Goal: Information Seeking & Learning: Learn about a topic

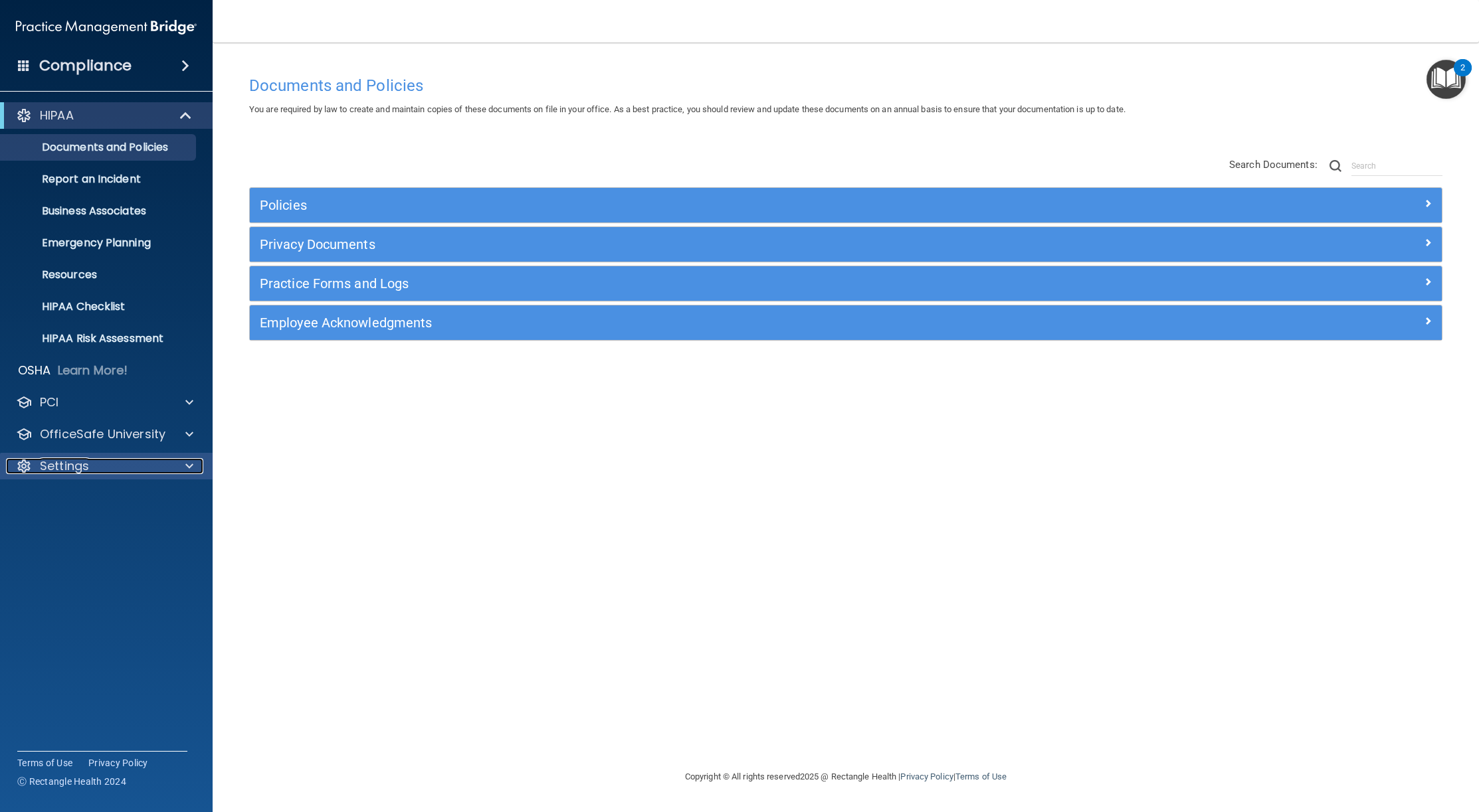
click at [90, 472] on div "Settings" at bounding box center [88, 466] width 165 height 16
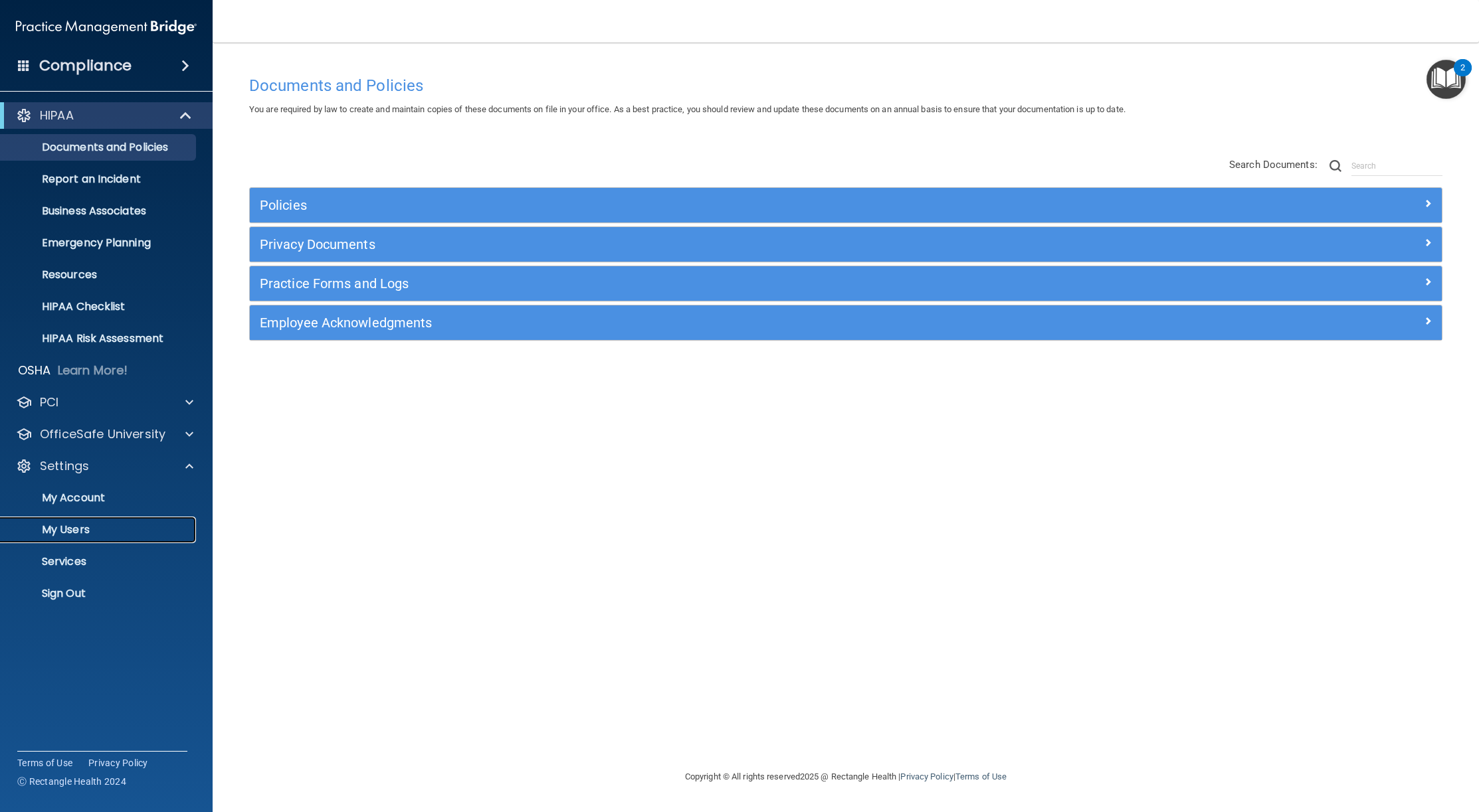
click at [105, 527] on p "My Users" at bounding box center [99, 530] width 182 height 13
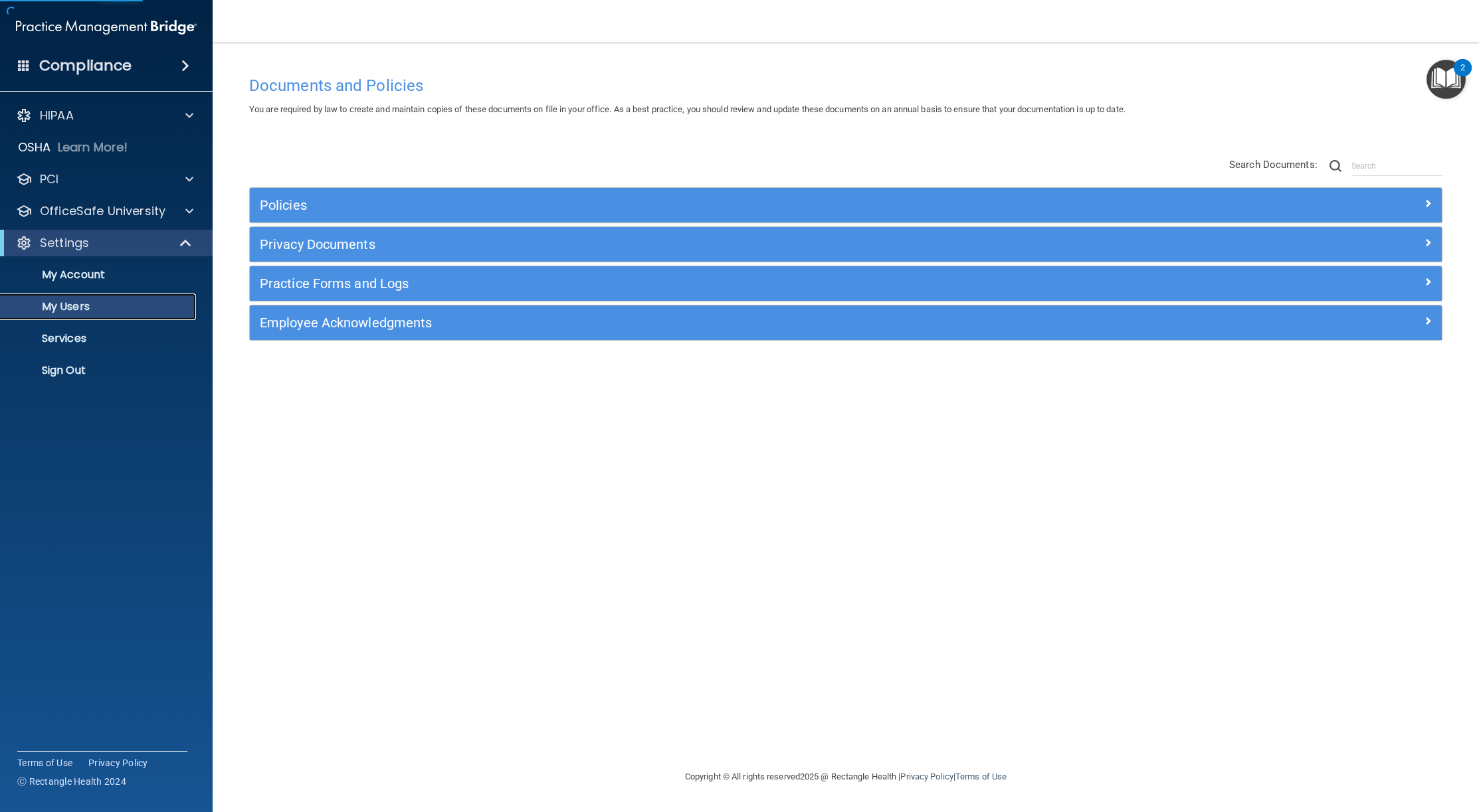
select select "20"
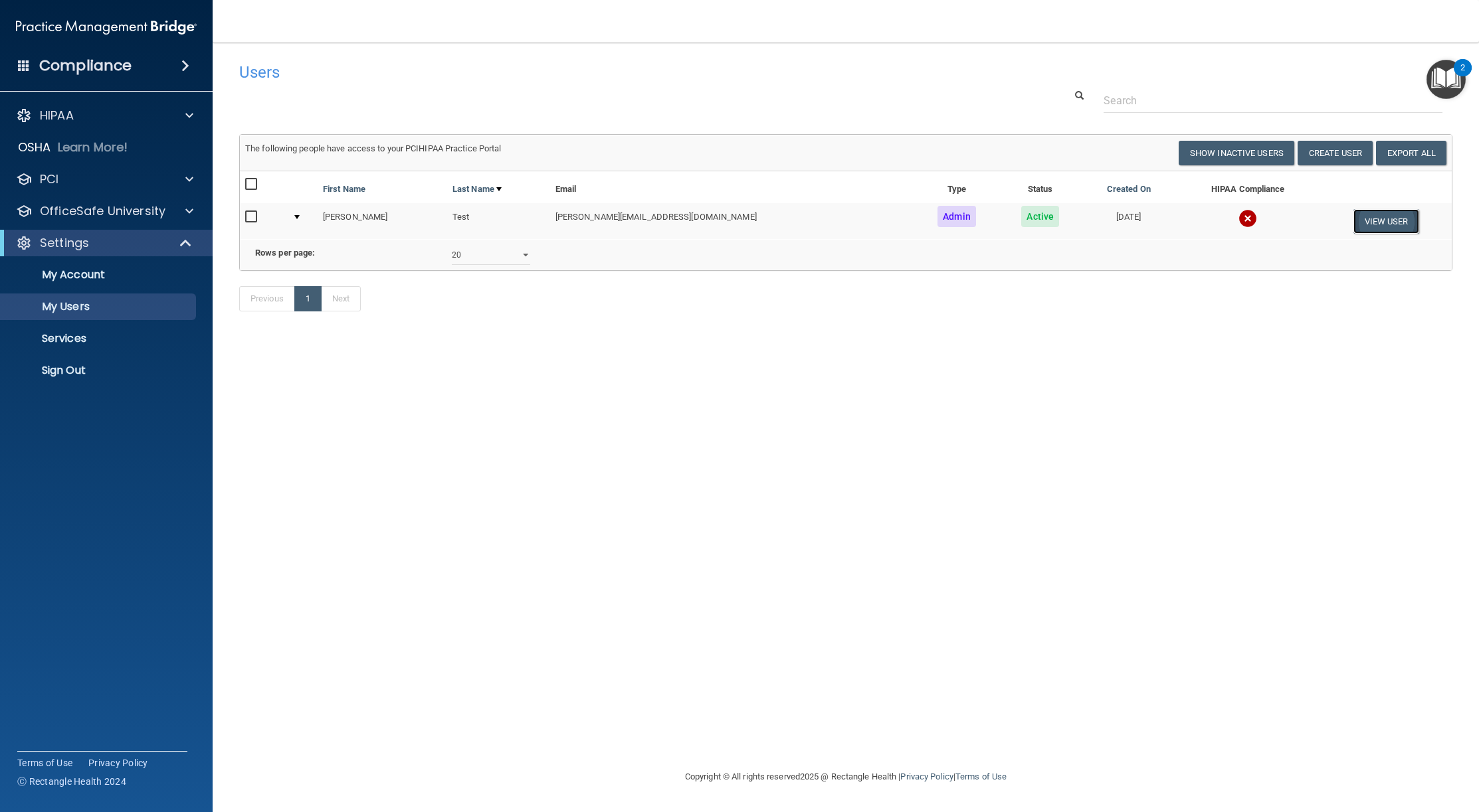
click at [1370, 221] on button "View User" at bounding box center [1386, 221] width 66 height 24
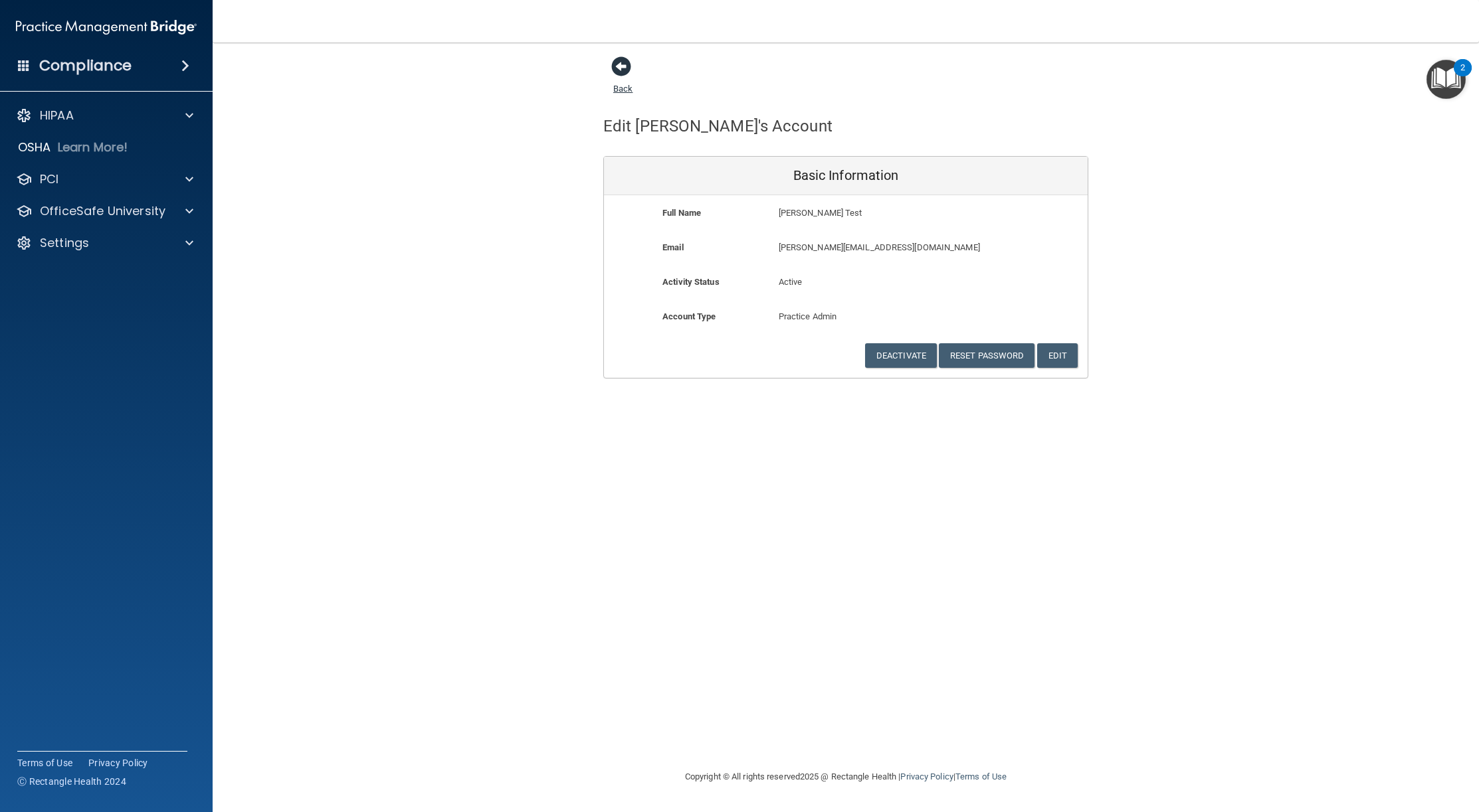
click at [623, 64] on span at bounding box center [621, 67] width 20 height 20
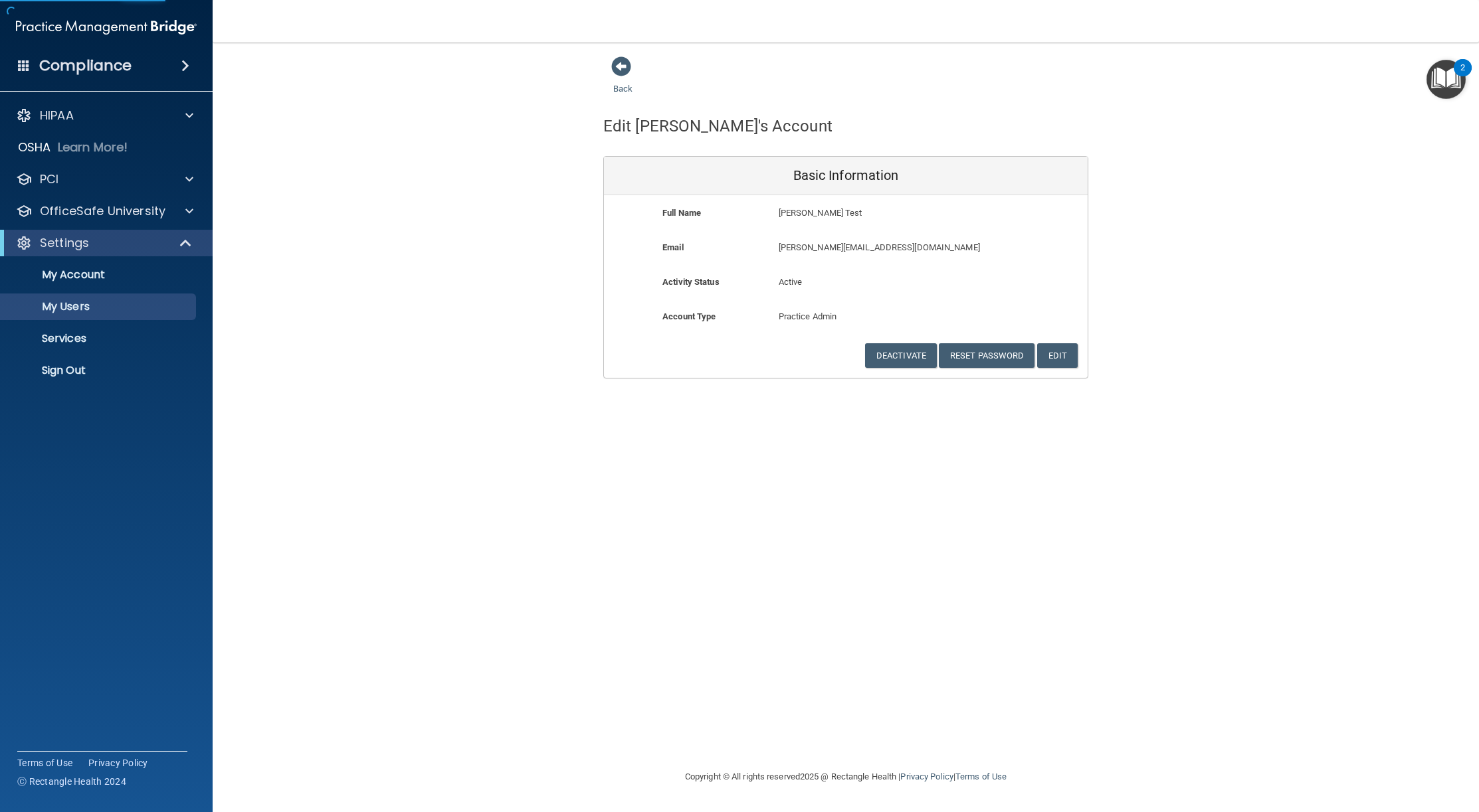
select select "20"
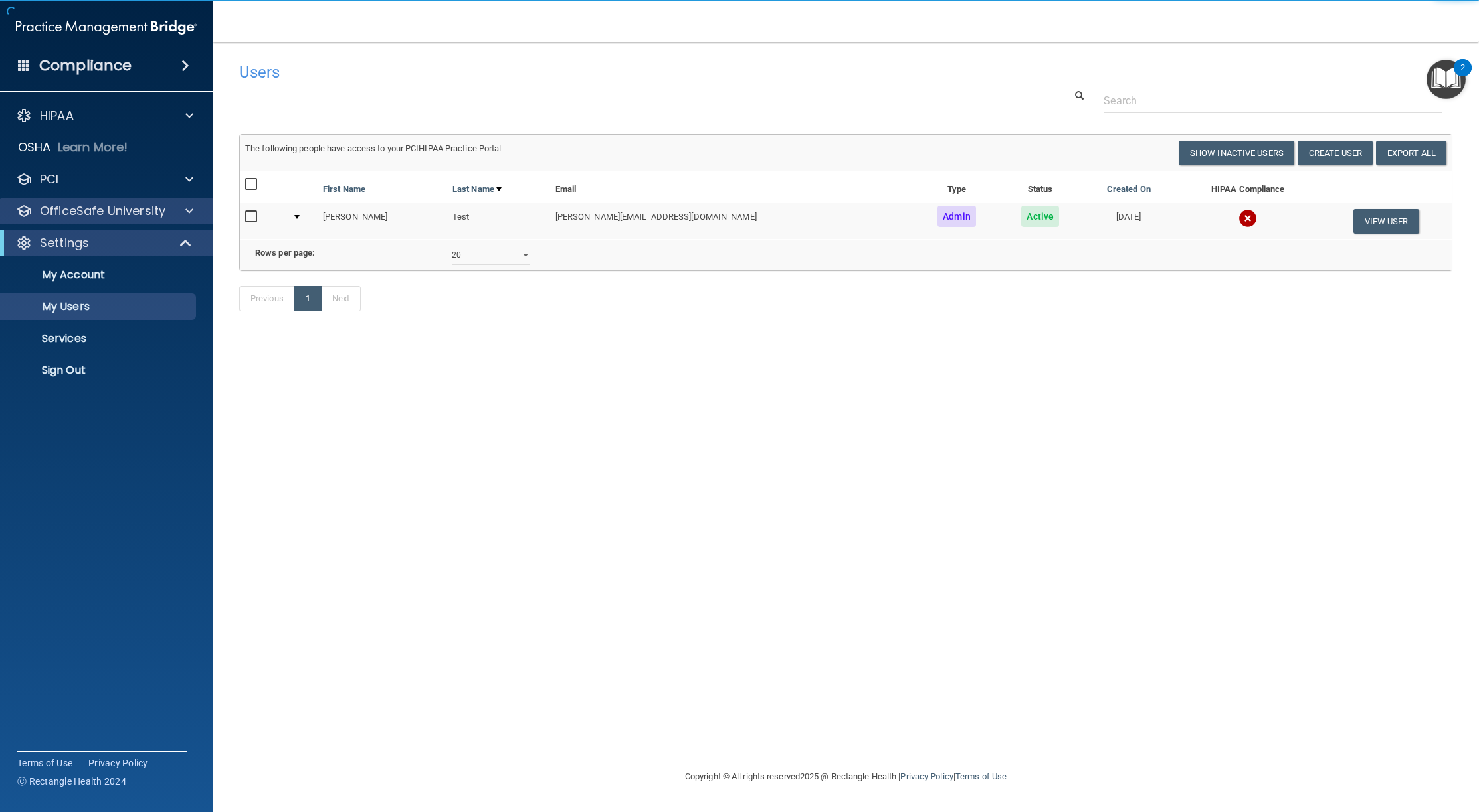
click at [112, 200] on div "OfficeSafe University" at bounding box center [107, 211] width 213 height 26
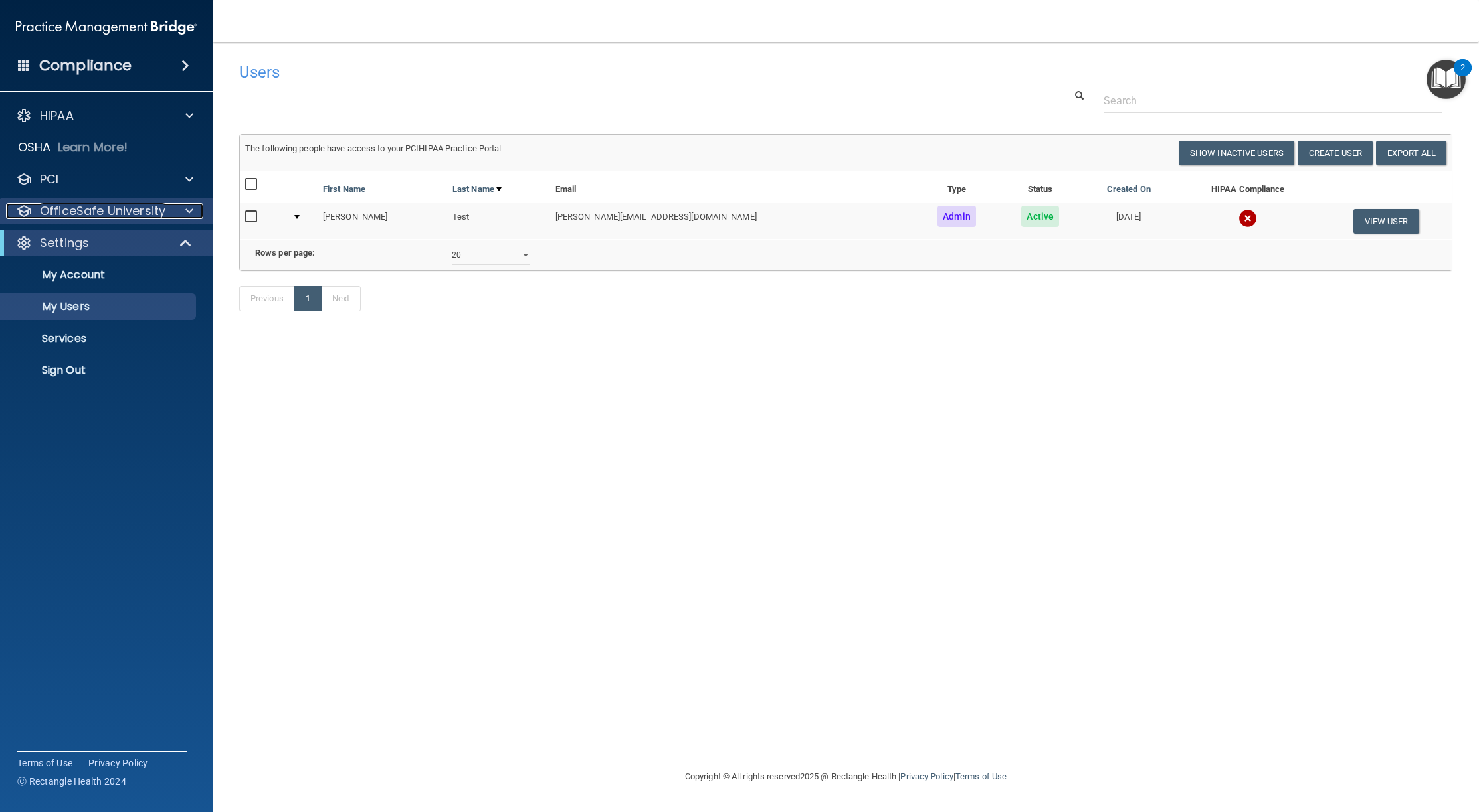
click at [116, 208] on p "OfficeSafe University" at bounding box center [103, 211] width 126 height 16
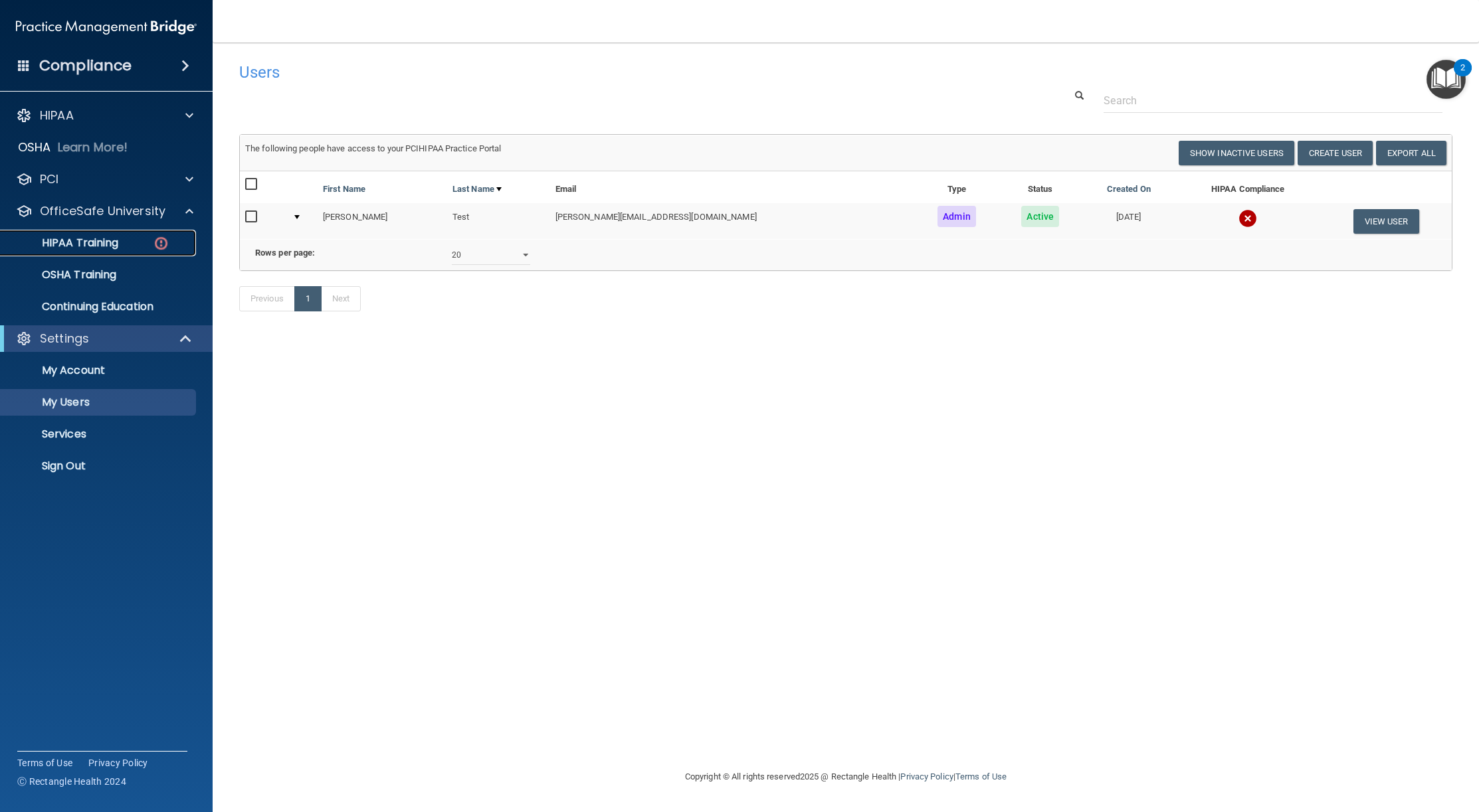
click at [101, 236] on p "HIPAA Training" at bounding box center [63, 243] width 109 height 13
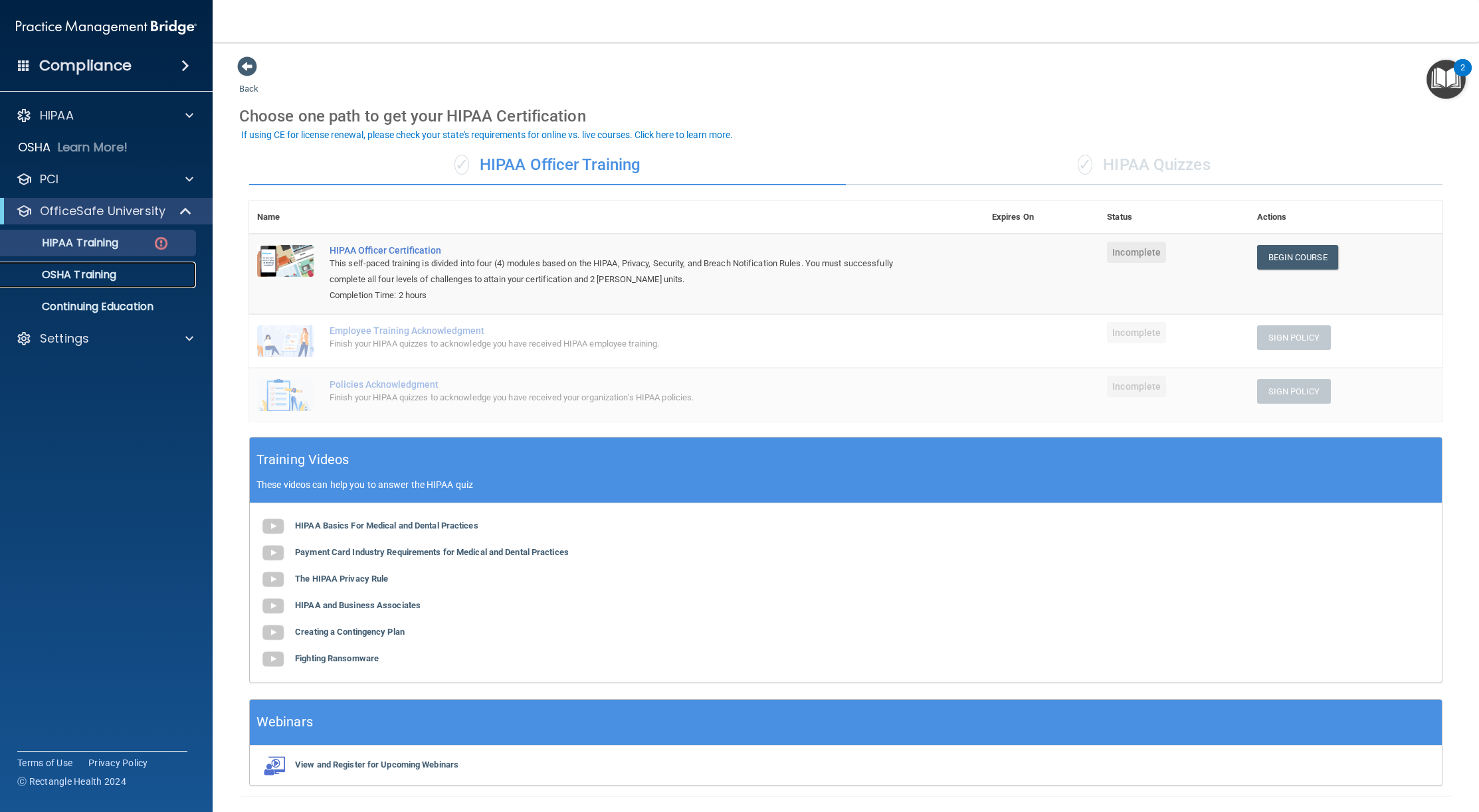
click at [106, 271] on p "OSHA Training" at bounding box center [62, 275] width 107 height 13
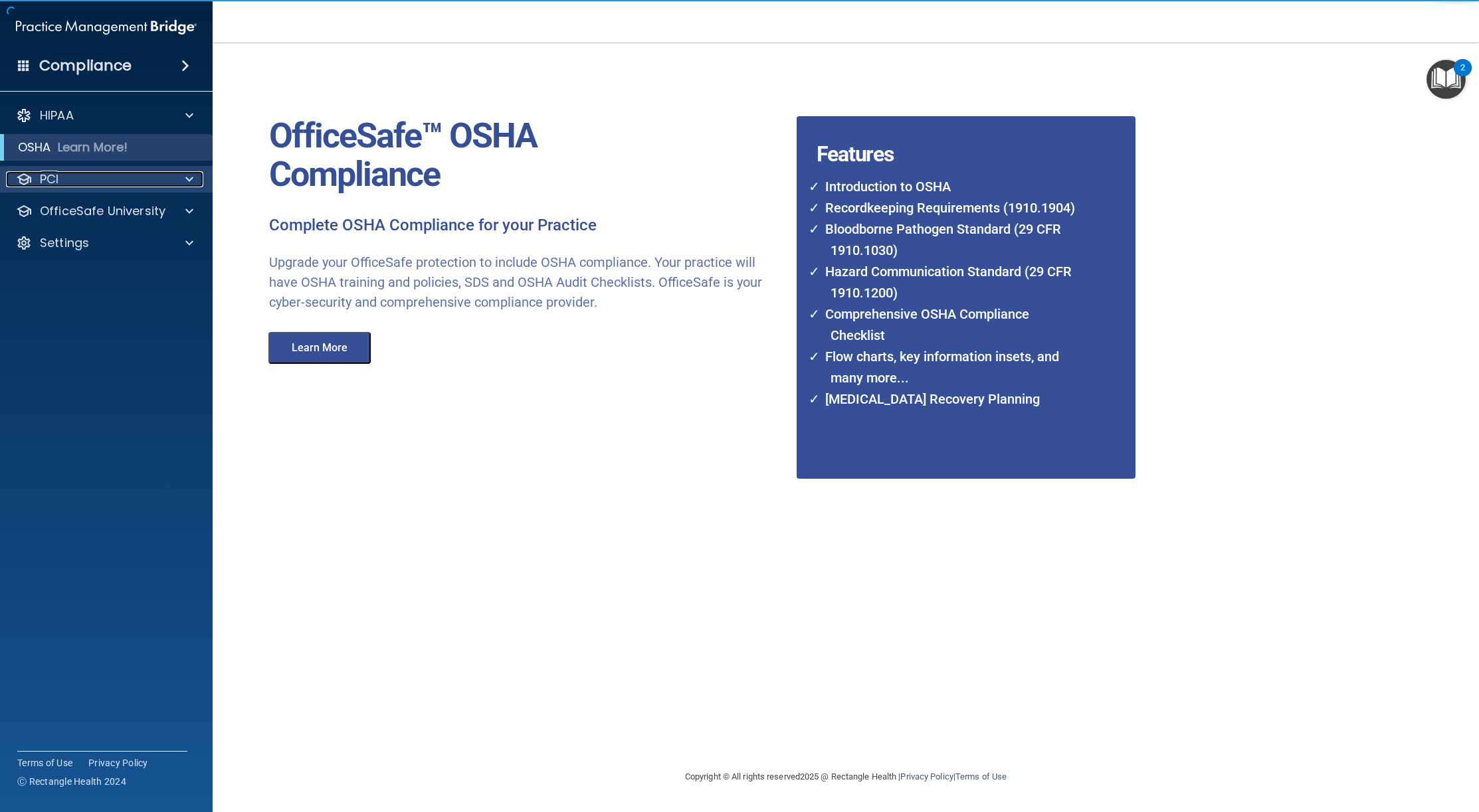
click at [181, 171] on div at bounding box center [187, 180] width 33 height 16
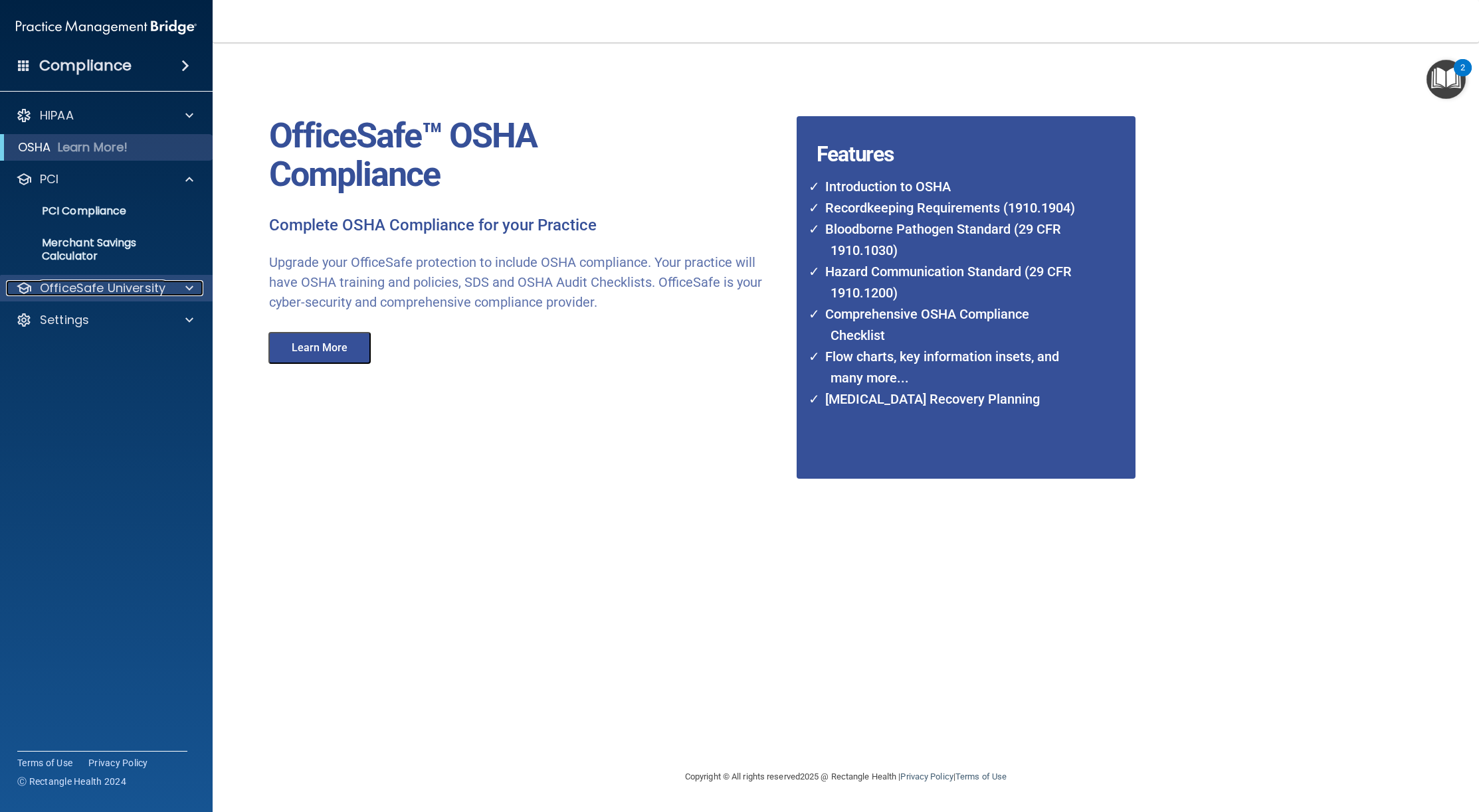
click at [192, 286] on span at bounding box center [190, 288] width 8 height 16
click at [70, 305] on ul "HIPAA Training OSHA Training Continuing Education" at bounding box center [107, 350] width 240 height 96
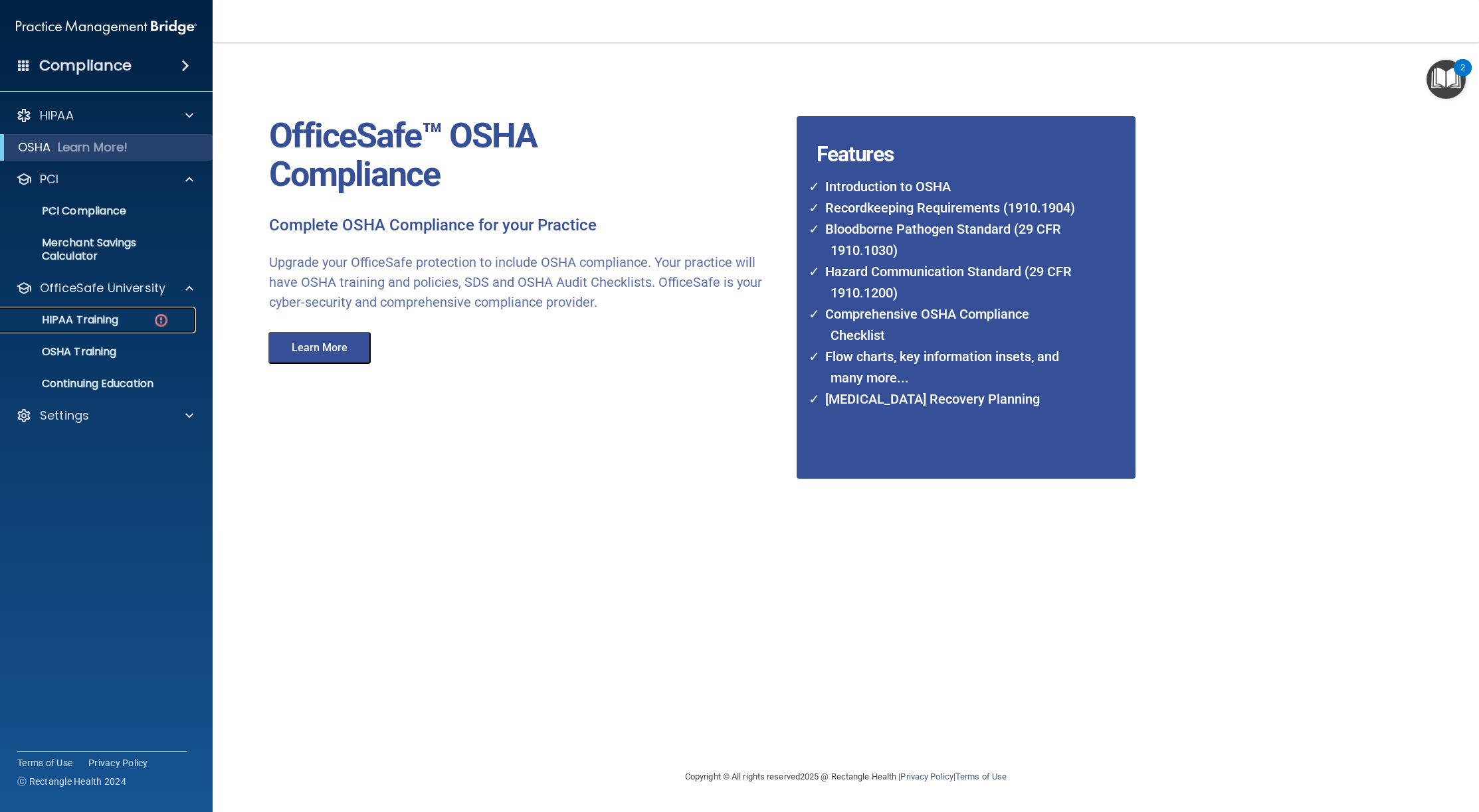
click at [70, 319] on p "HIPAA Training" at bounding box center [63, 320] width 109 height 13
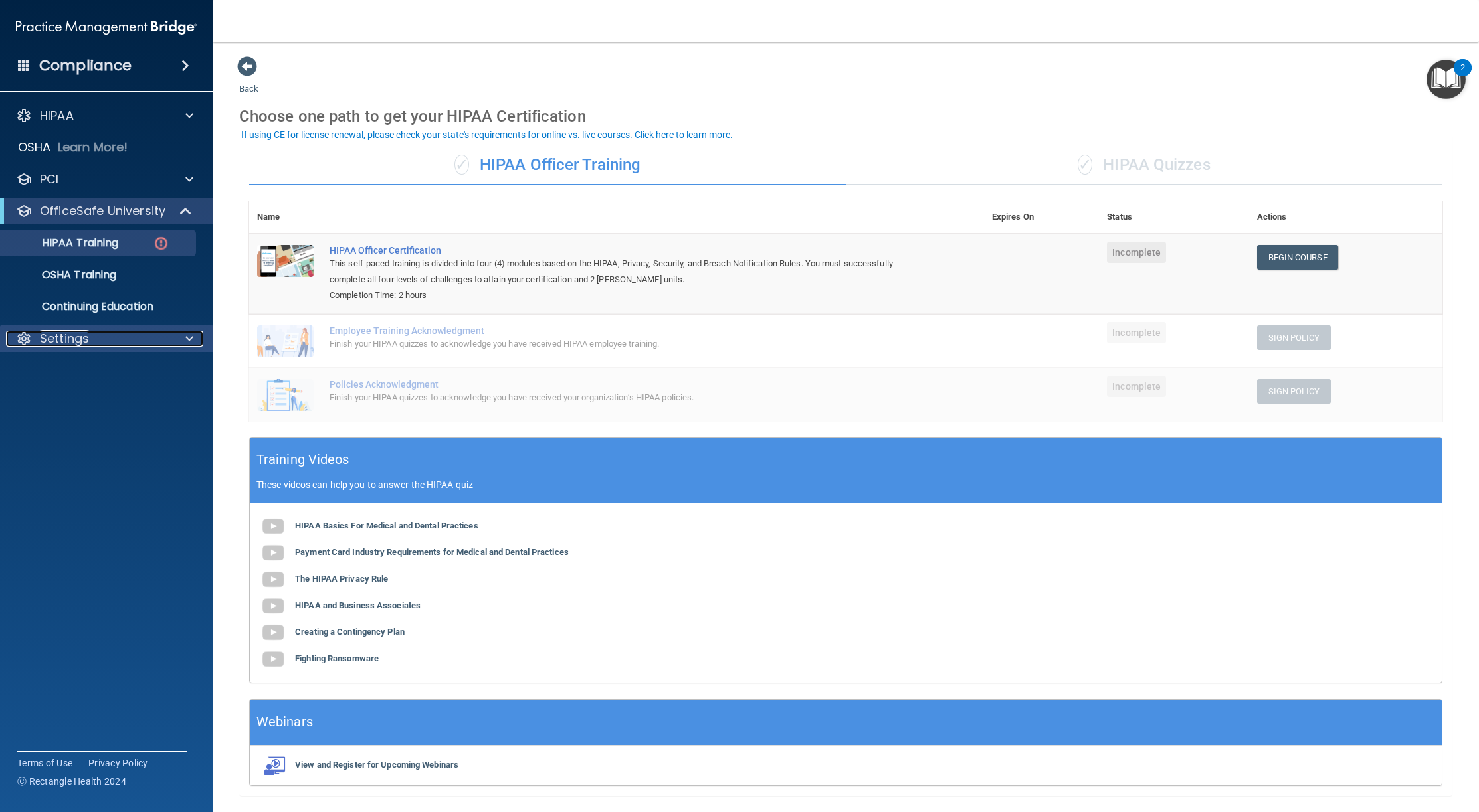
click at [195, 337] on div at bounding box center [187, 339] width 33 height 16
click at [120, 472] on p "Sign Out" at bounding box center [99, 466] width 182 height 13
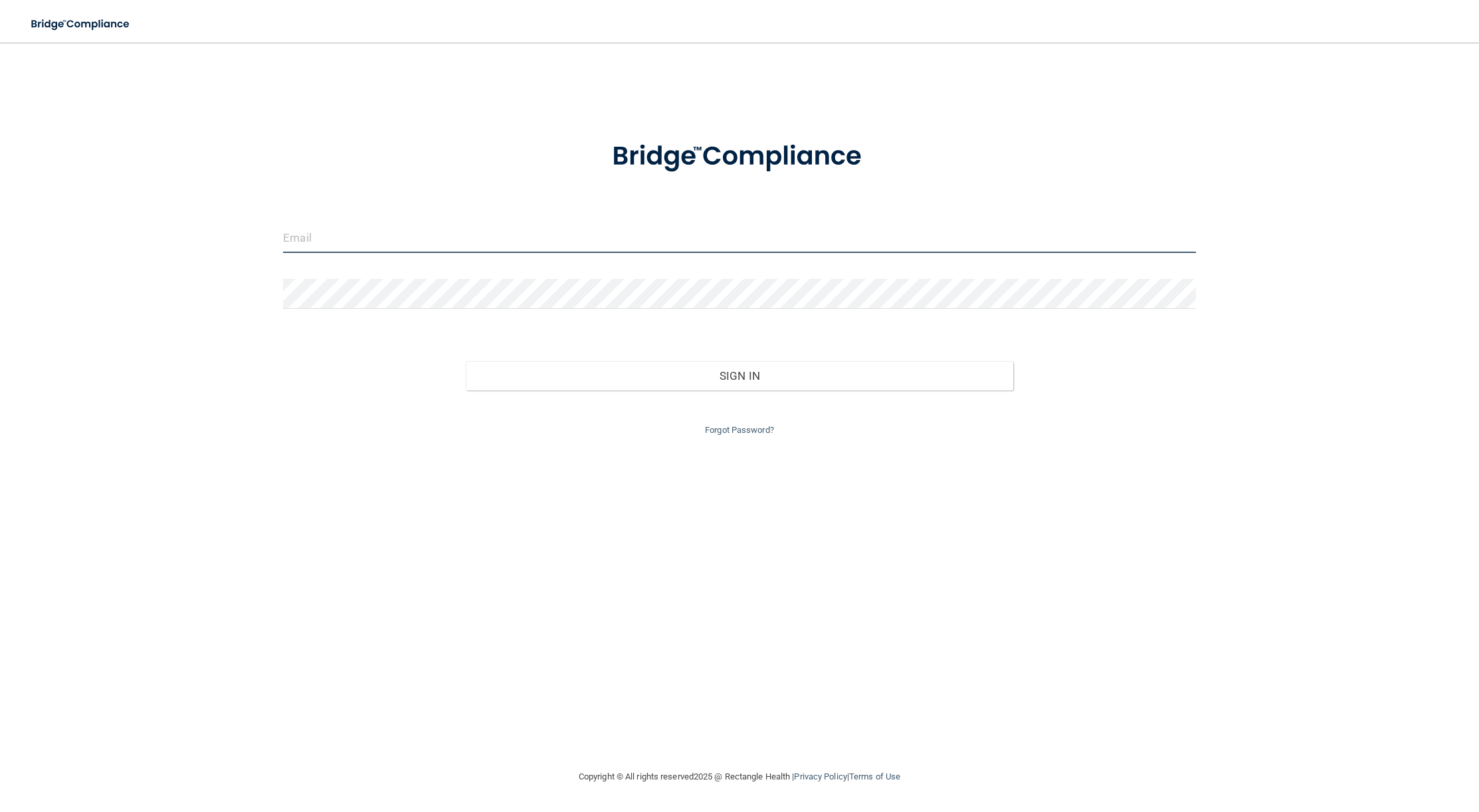
type input "[EMAIL_ADDRESS][DOMAIN_NAME]"
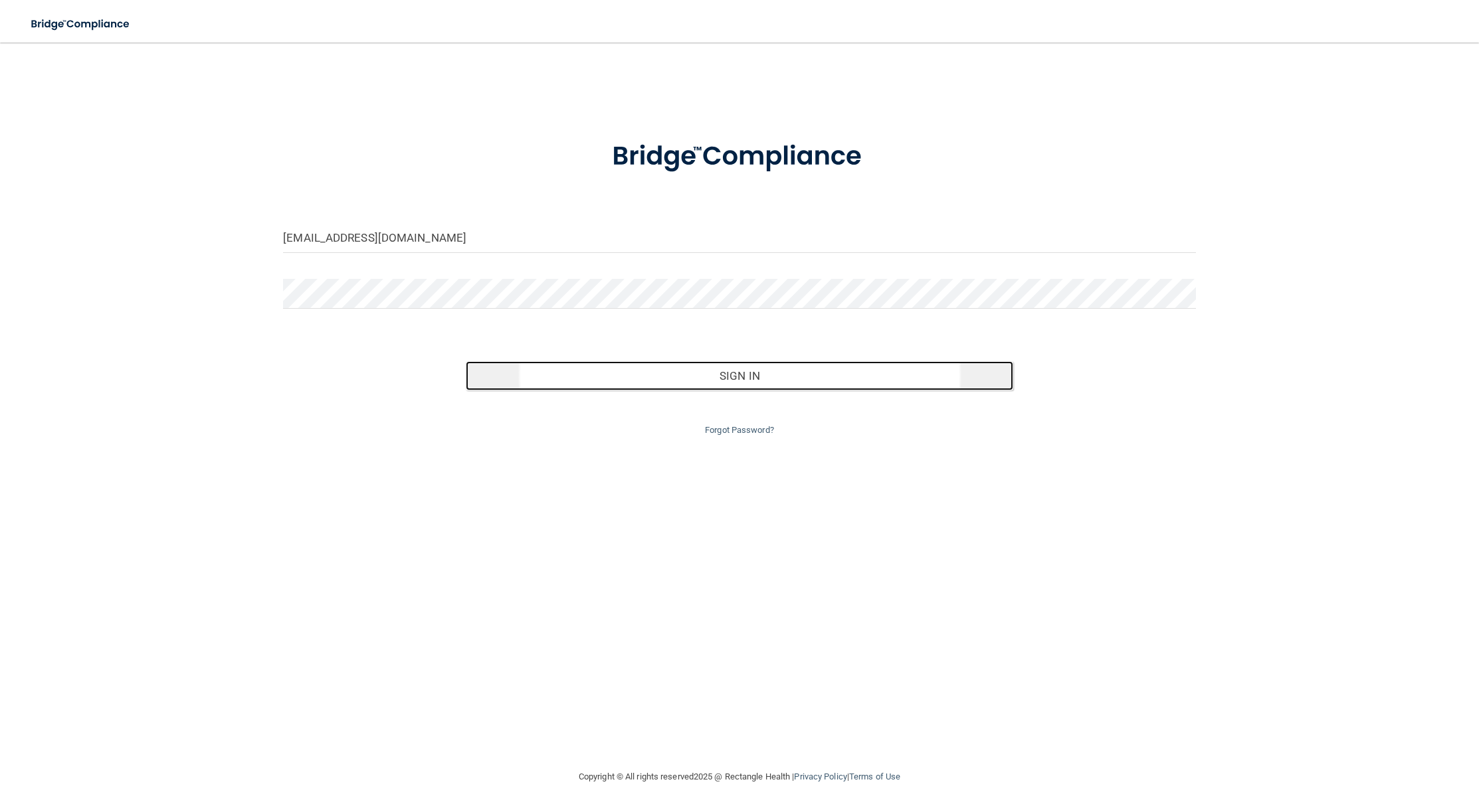
click at [722, 373] on button "Sign In" at bounding box center [739, 375] width 548 height 29
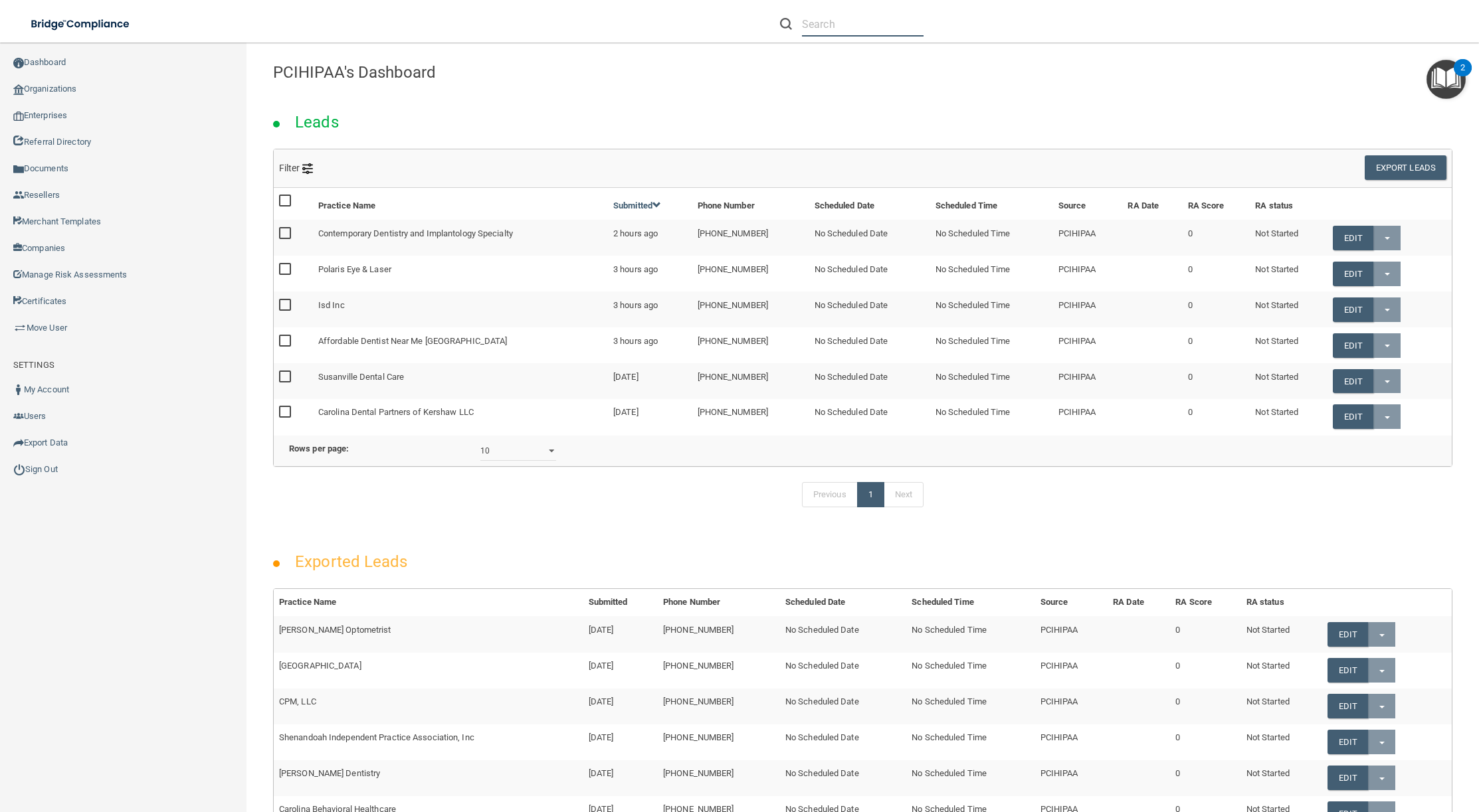
click at [829, 26] on input "text" at bounding box center [863, 24] width 122 height 24
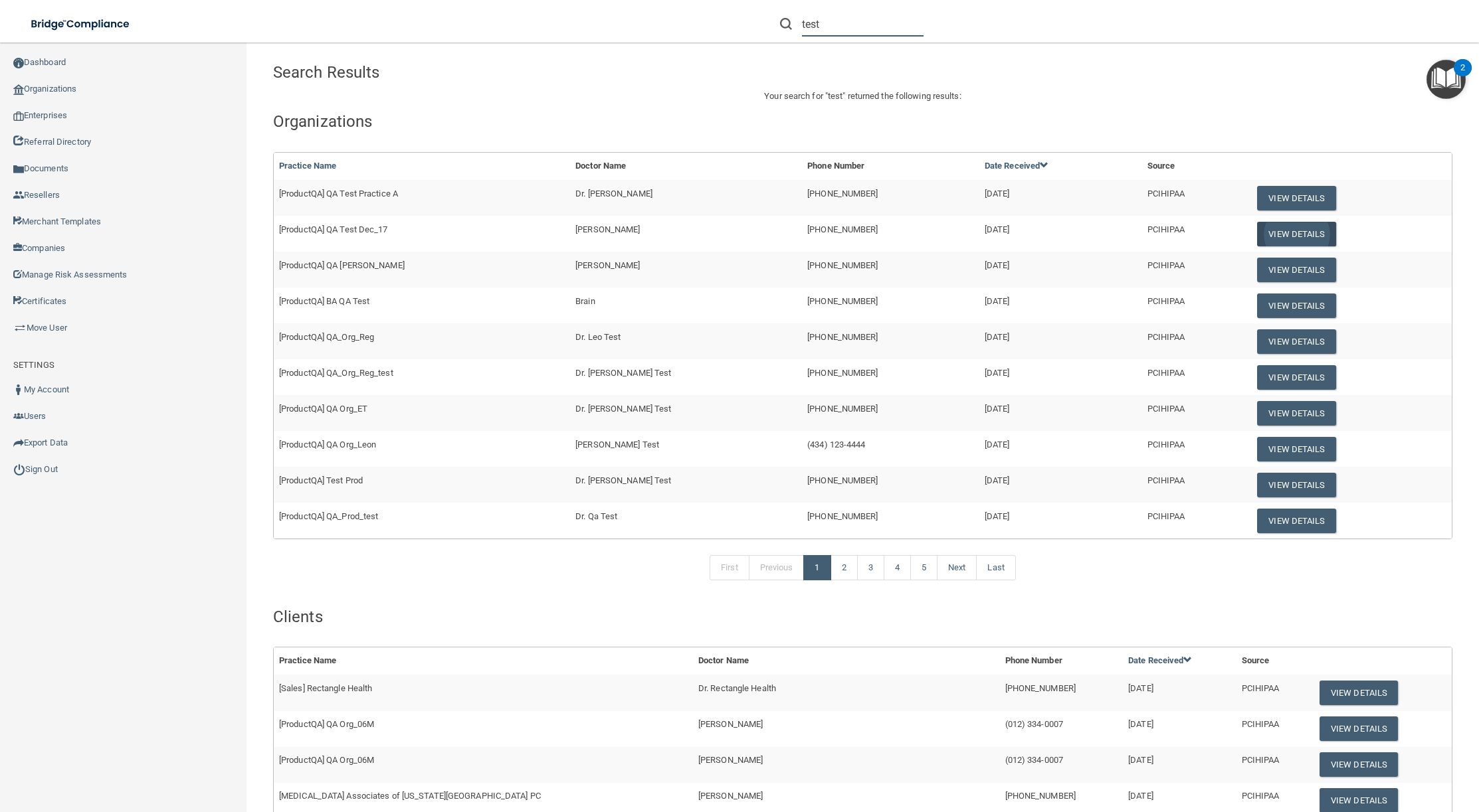
type input "test"
click at [1299, 234] on button "View Details" at bounding box center [1297, 234] width 78 height 24
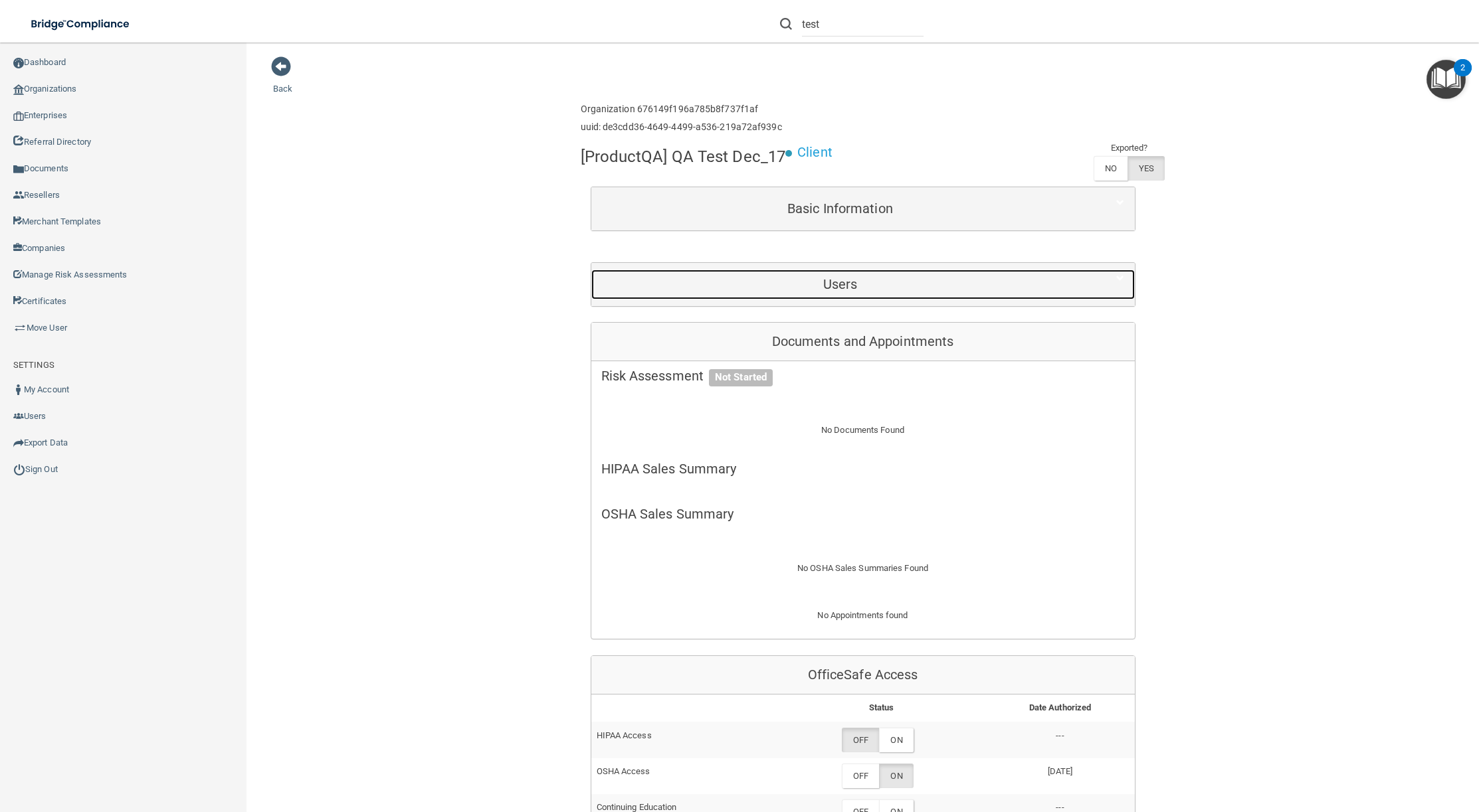
click at [925, 284] on h5 "Users" at bounding box center [840, 284] width 478 height 15
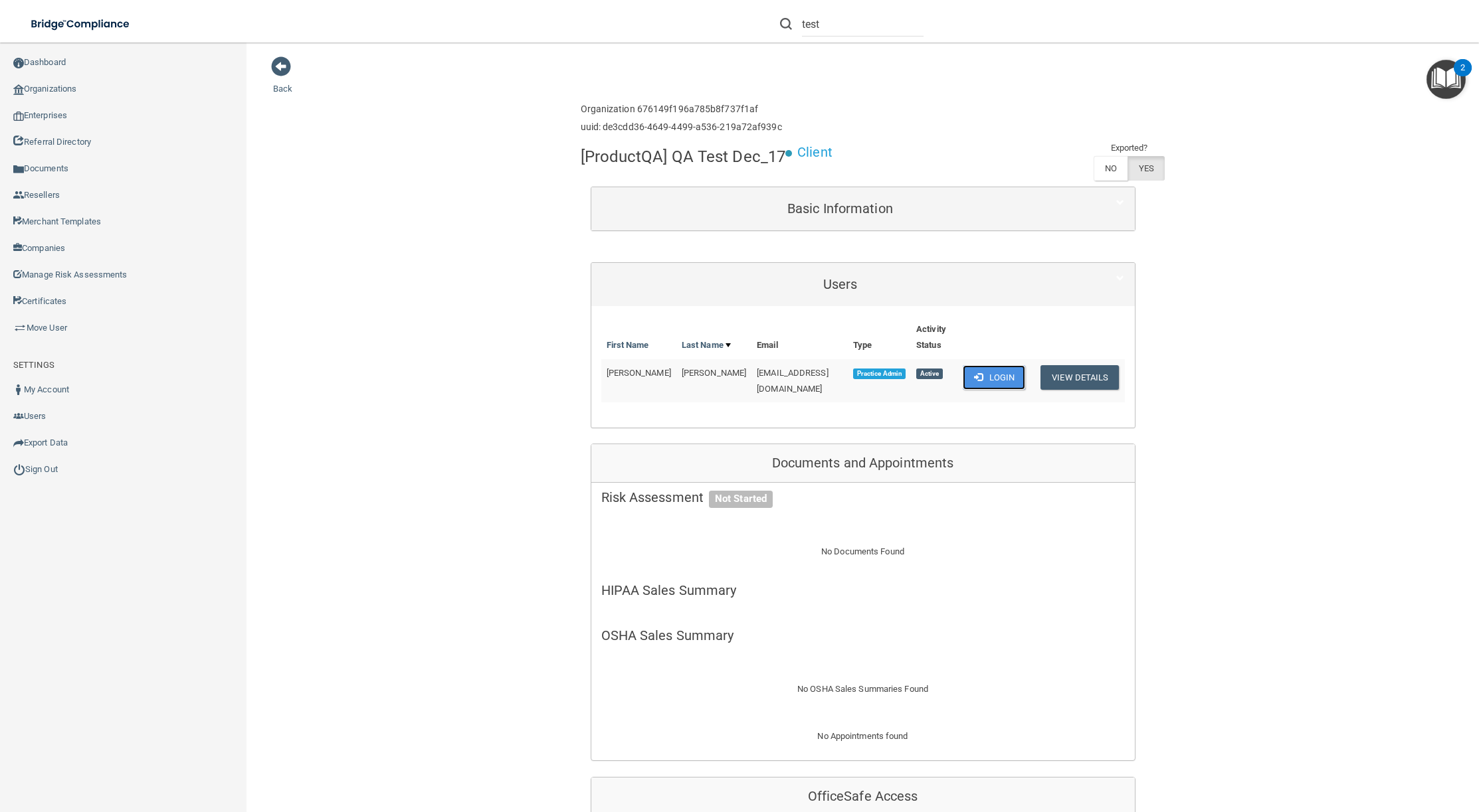
click at [1010, 377] on button "Login" at bounding box center [994, 377] width 63 height 24
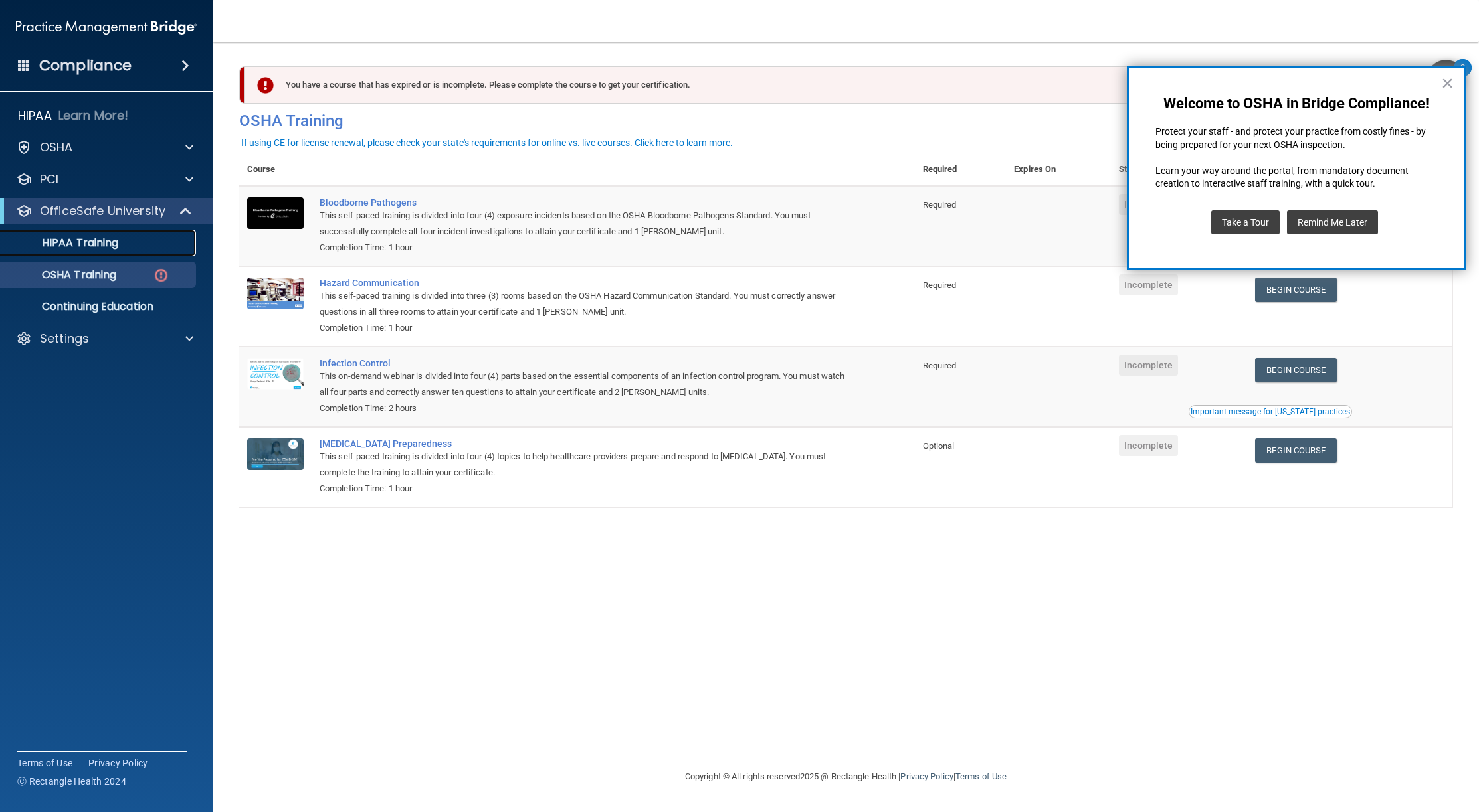
click at [87, 246] on p "HIPAA Training" at bounding box center [63, 243] width 109 height 13
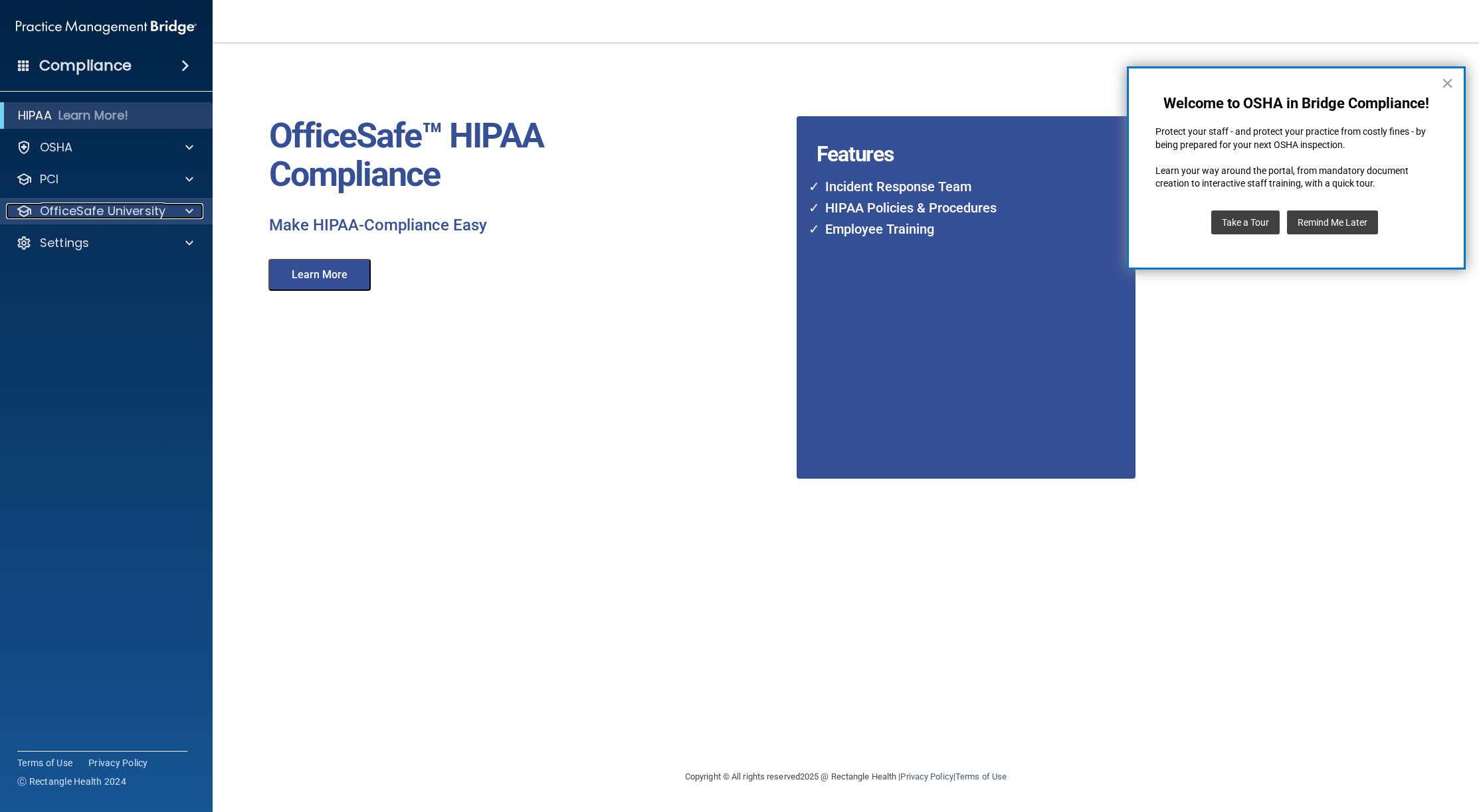
click at [107, 205] on p "OfficeSafe University" at bounding box center [103, 211] width 126 height 16
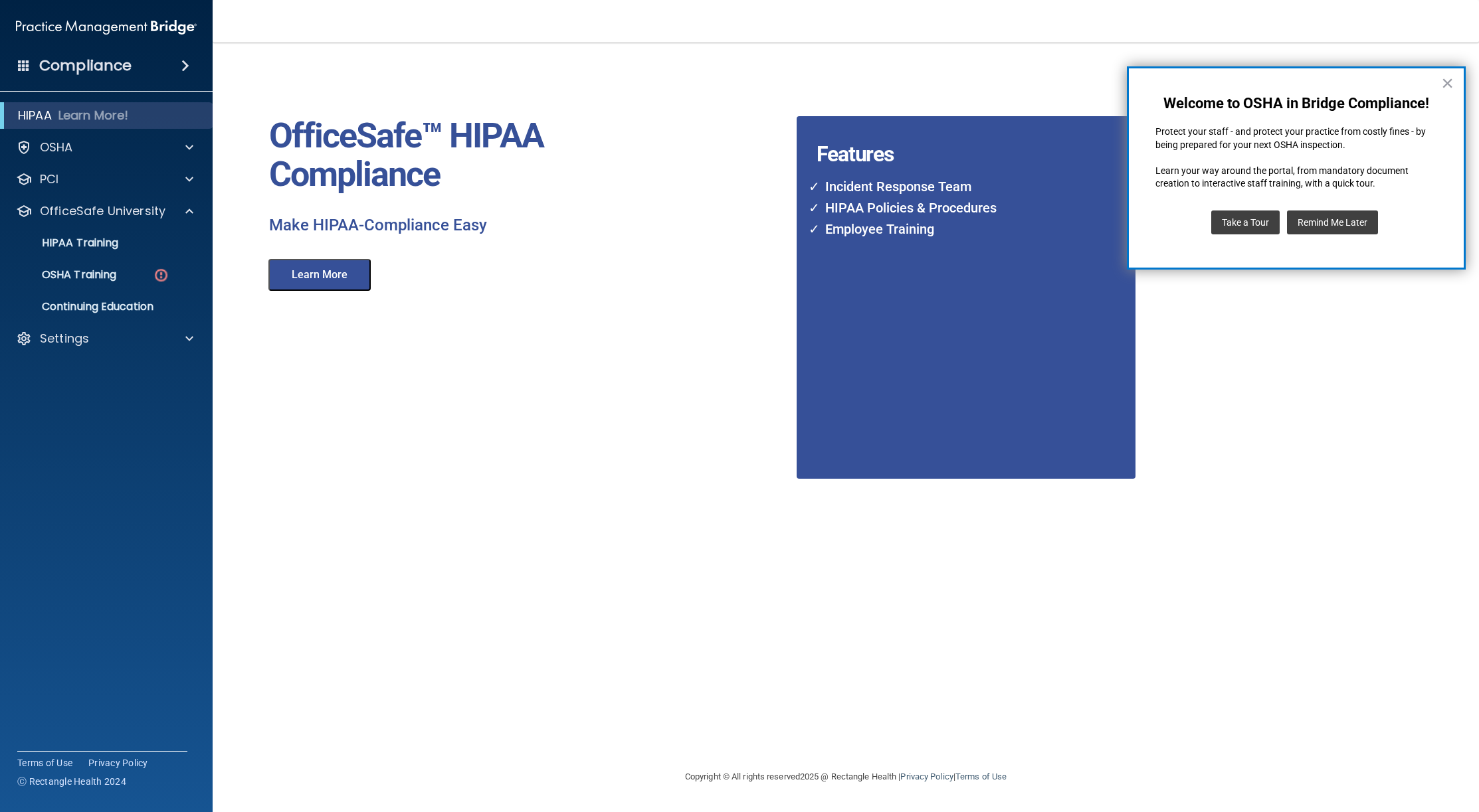
click at [86, 260] on ul "HIPAA Training OSHA Training Continuing Education" at bounding box center [107, 273] width 240 height 96
click at [87, 269] on p "OSHA Training" at bounding box center [62, 275] width 107 height 13
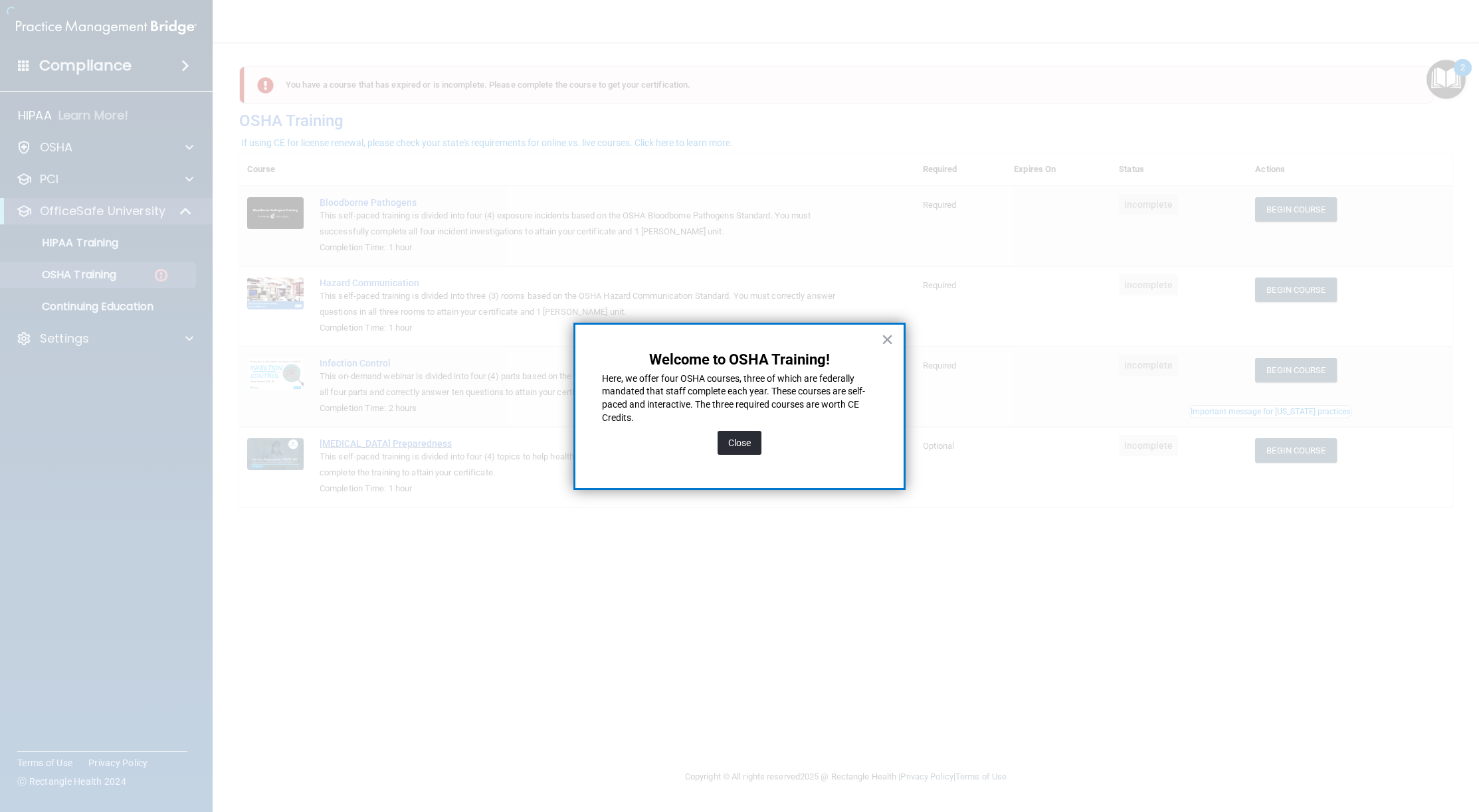
click at [739, 441] on button "Close" at bounding box center [739, 443] width 44 height 24
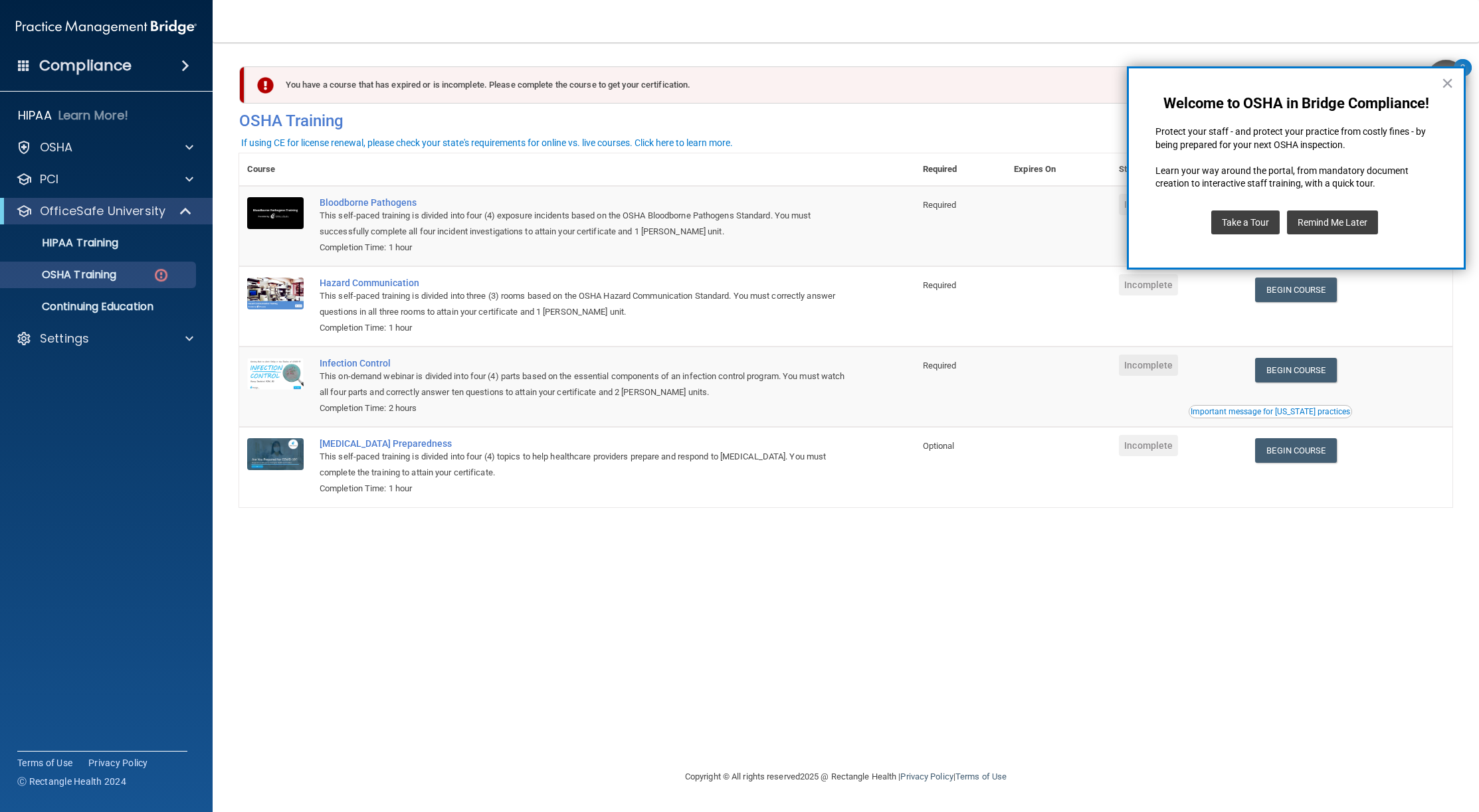
click at [1455, 77] on div "× Welcome to OSHA in Bridge Compliance! Protect your staff - and protect your p…" at bounding box center [1297, 167] width 339 height 203
click at [100, 335] on div "Settings" at bounding box center [88, 339] width 165 height 16
click at [159, 154] on div "OSHA" at bounding box center [88, 148] width 165 height 16
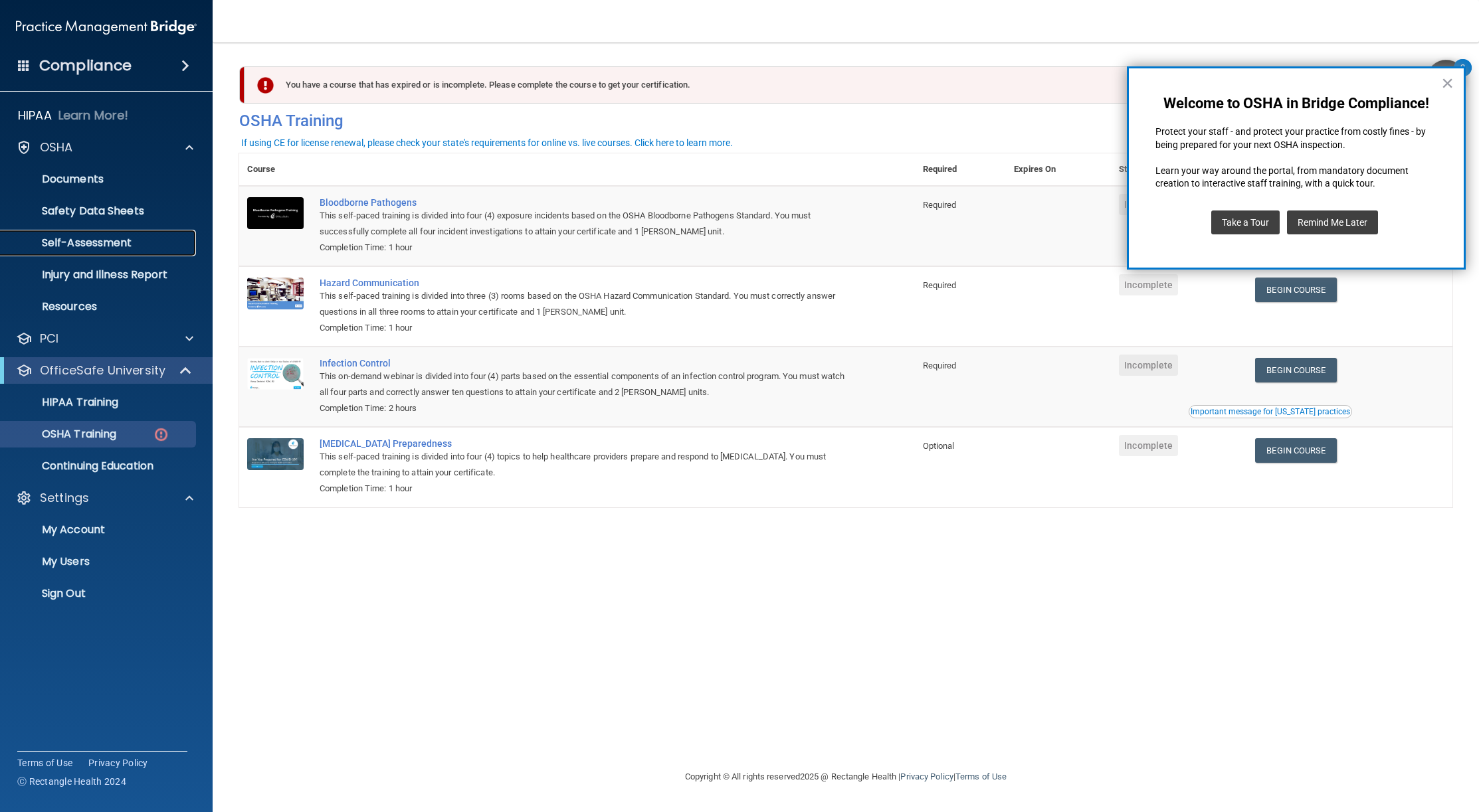
click at [88, 240] on p "Self-Assessment" at bounding box center [99, 243] width 182 height 13
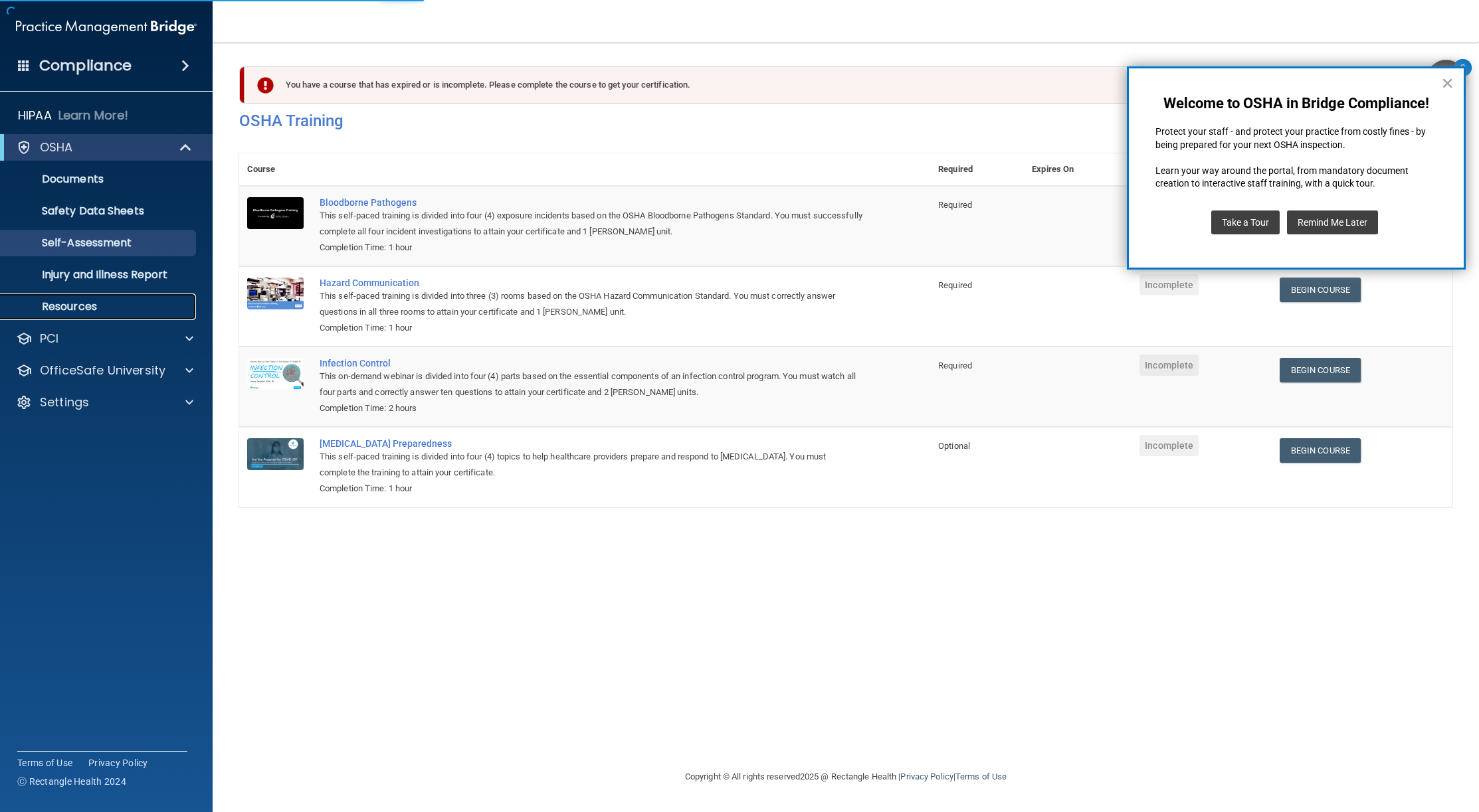
click at [103, 300] on p "Resources" at bounding box center [99, 307] width 182 height 13
